Goal: Task Accomplishment & Management: Manage account settings

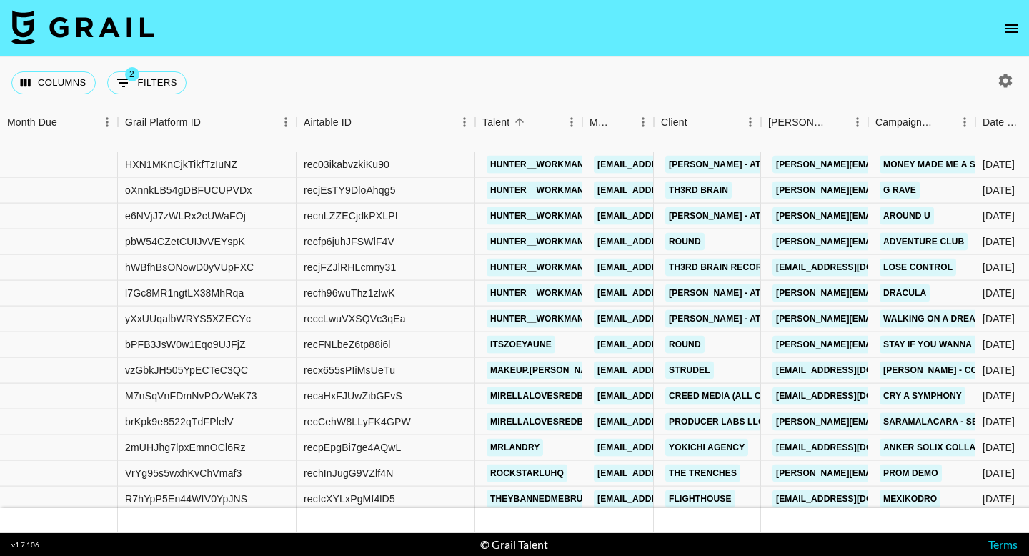
scroll to position [7575, 0]
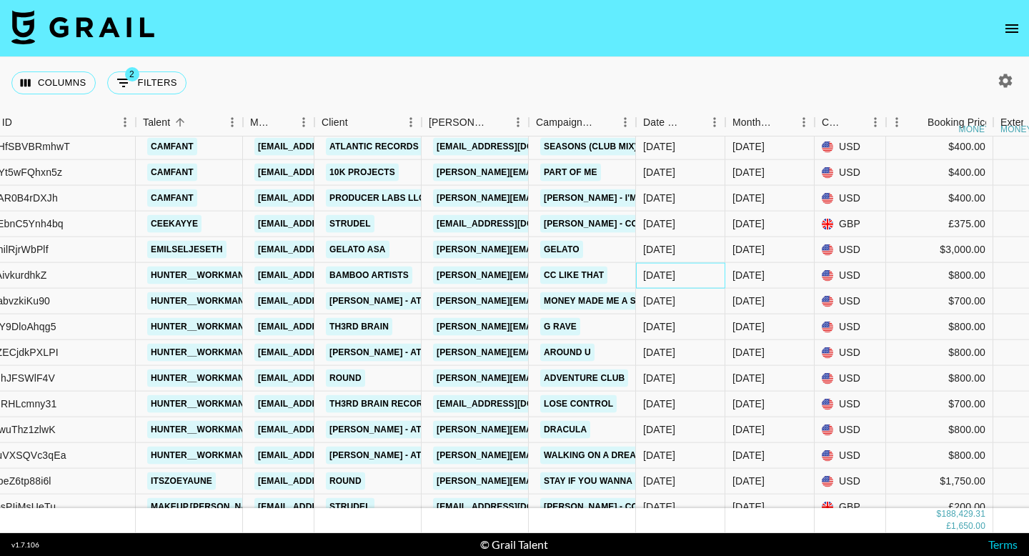
click at [674, 276] on div "[DATE]" at bounding box center [659, 275] width 32 height 14
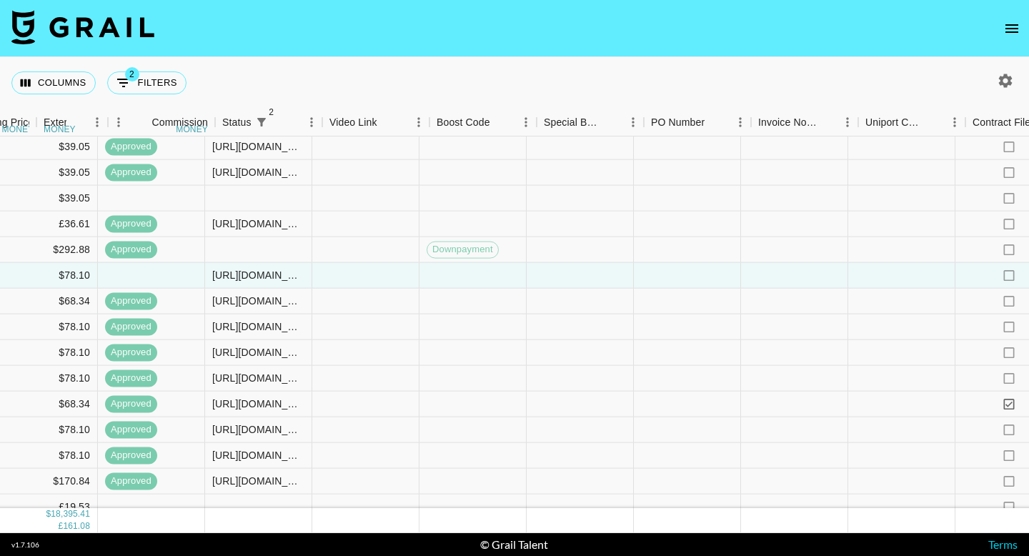
scroll to position [7474, 1718]
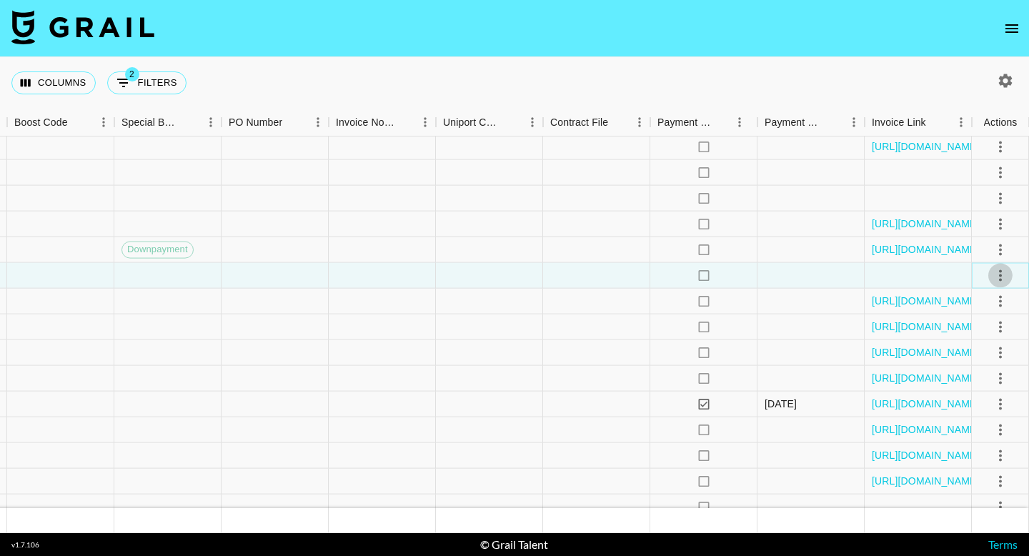
click at [1005, 268] on icon "select merge strategy" at bounding box center [999, 274] width 17 height 17
click at [997, 406] on li "Approve" at bounding box center [982, 409] width 93 height 26
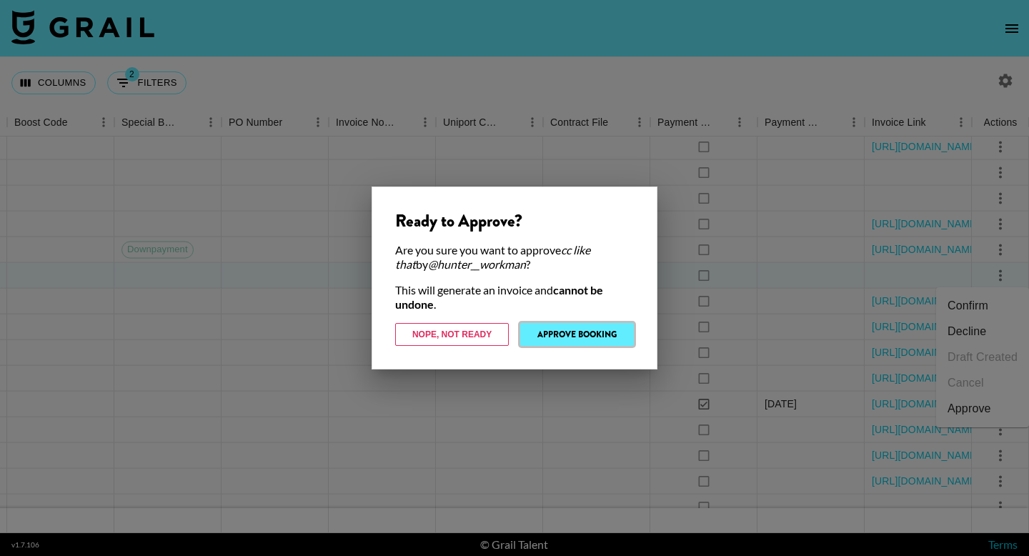
click at [576, 324] on button "Approve Booking" at bounding box center [577, 334] width 114 height 23
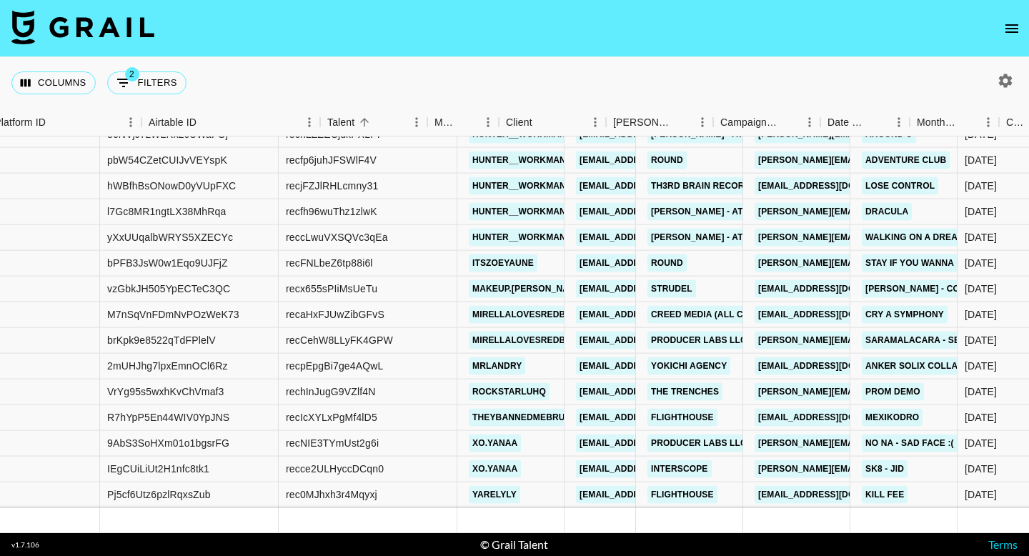
scroll to position [7692, 193]
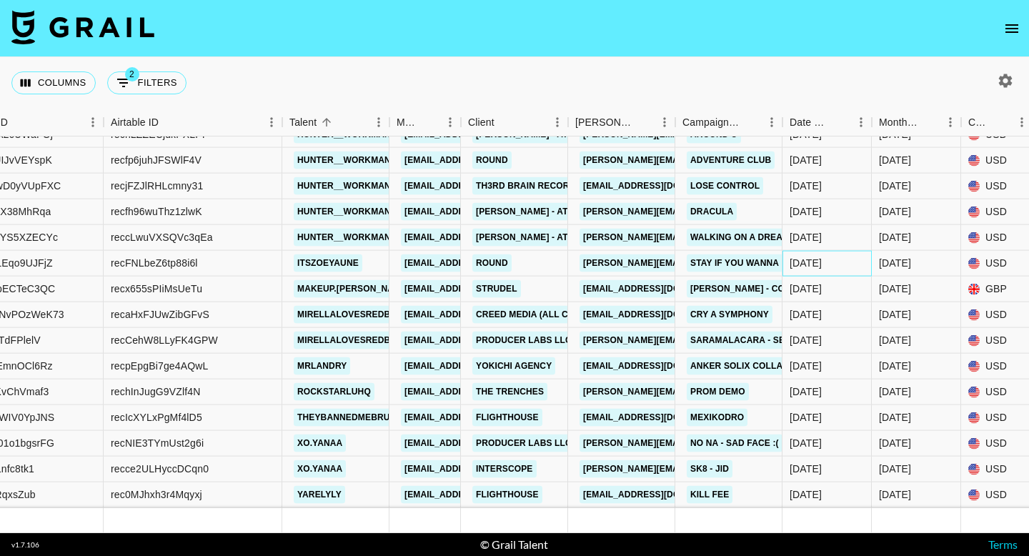
click at [838, 271] on div "[DATE]" at bounding box center [826, 264] width 89 height 26
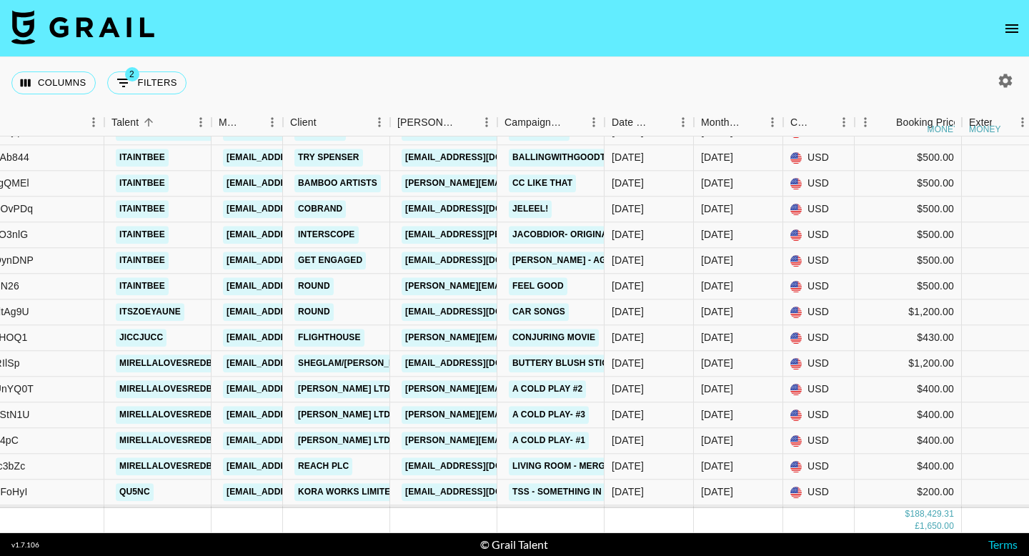
scroll to position [6585, 371]
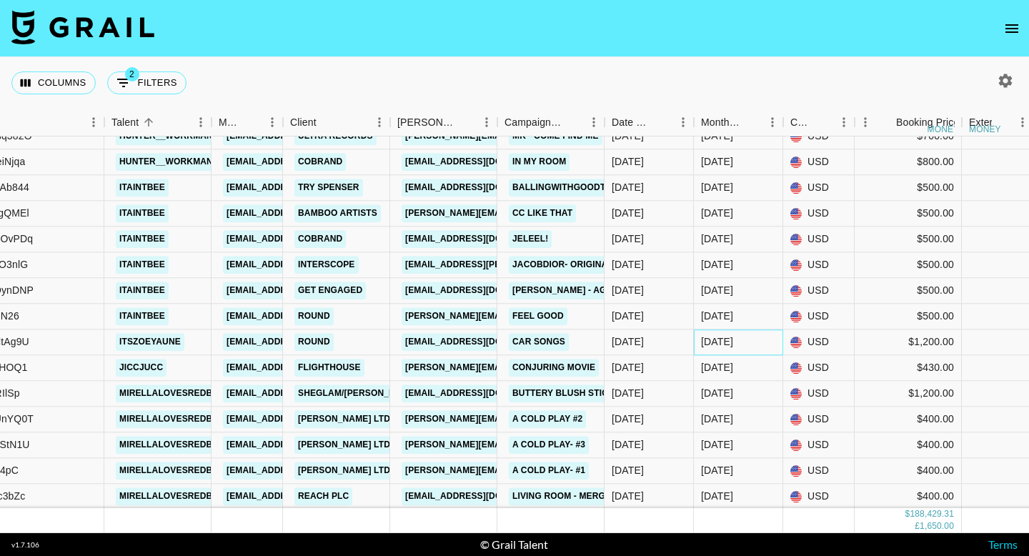
click at [697, 348] on div "[DATE]" at bounding box center [738, 342] width 89 height 26
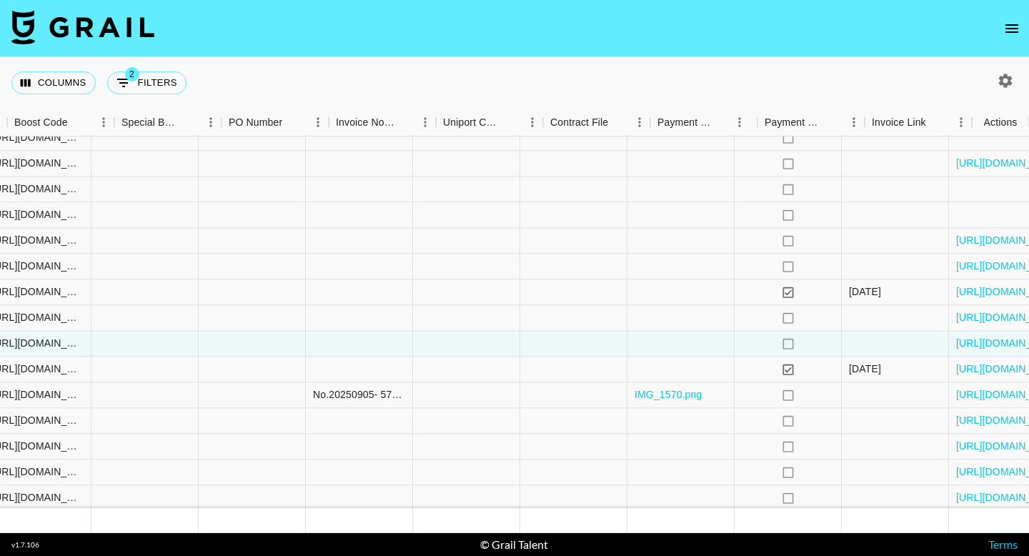
scroll to position [6583, 1718]
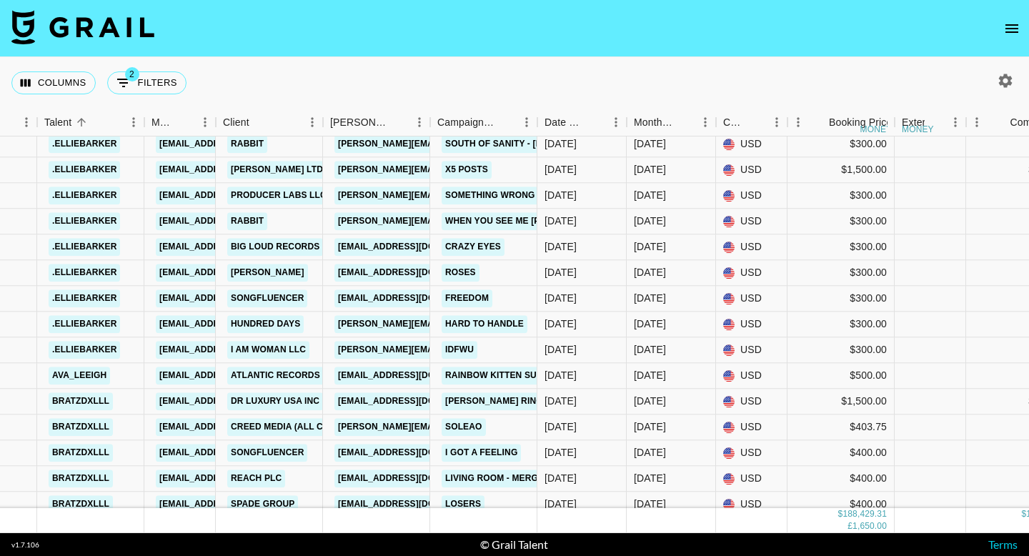
scroll to position [5645, 438]
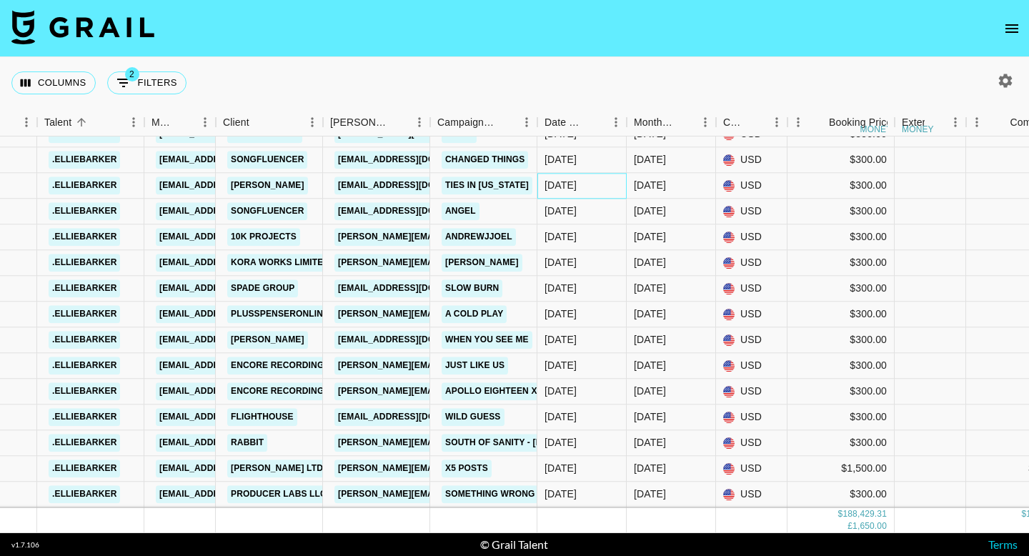
click at [544, 177] on div "[DATE]" at bounding box center [581, 186] width 89 height 26
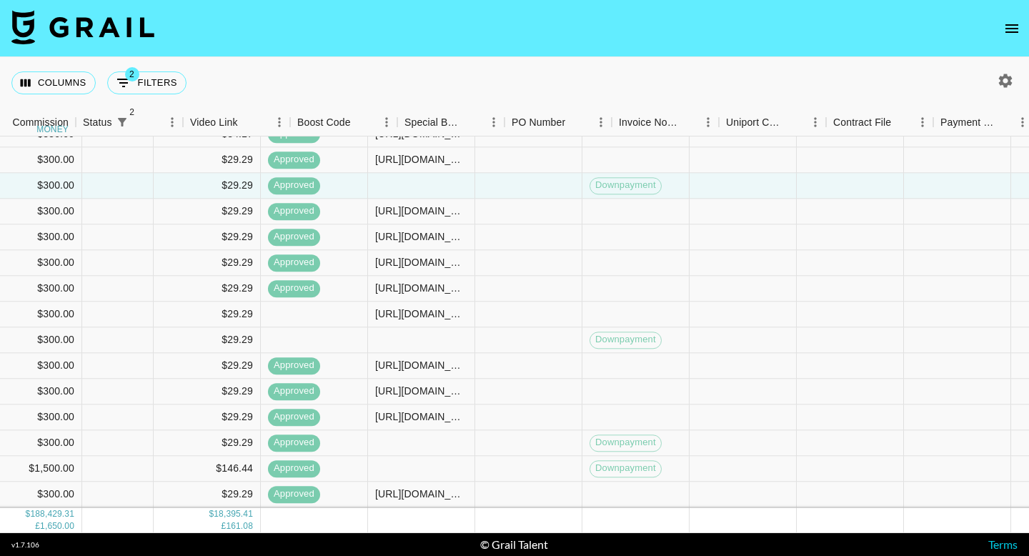
scroll to position [5378, 1718]
